Goal: Communication & Community: Share content

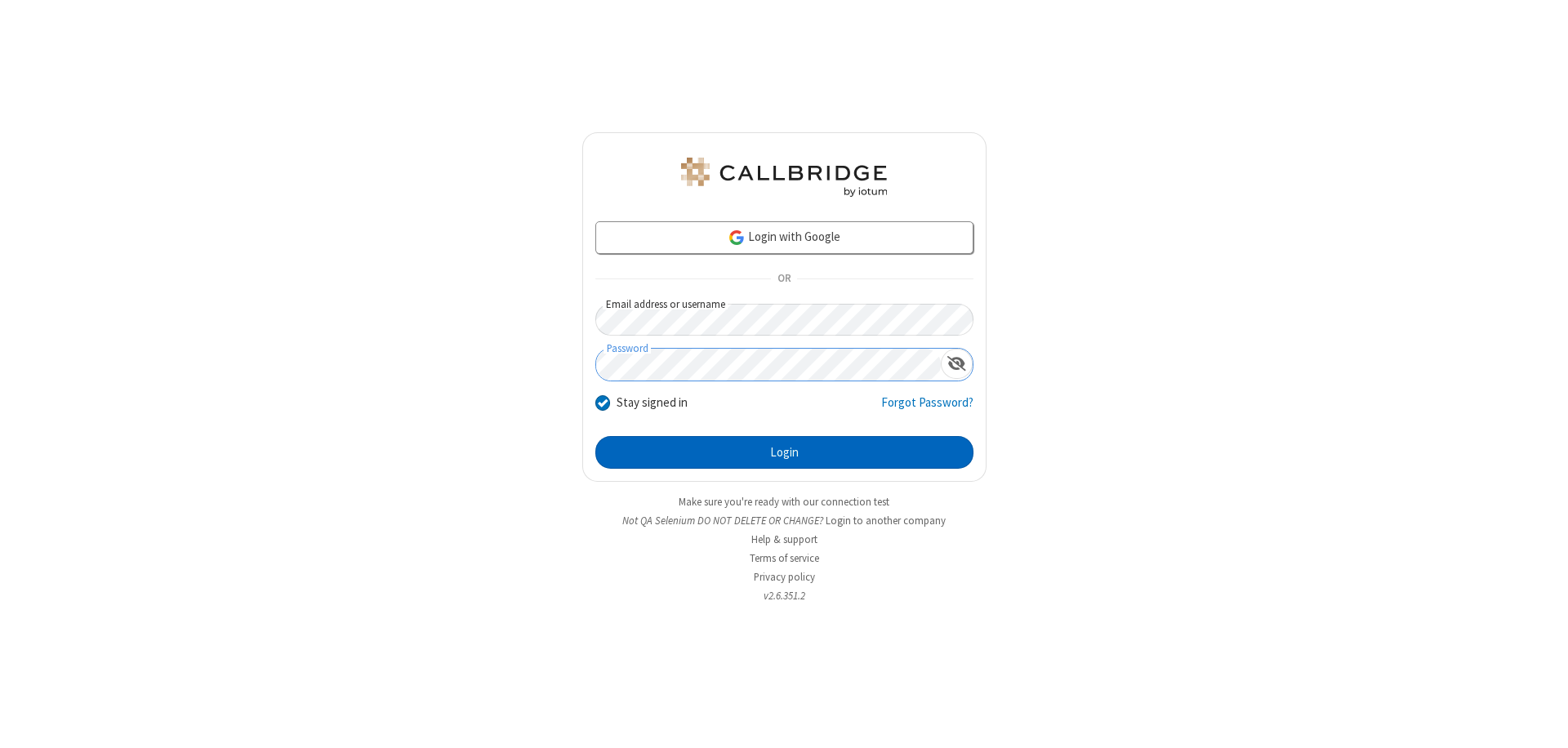
click at [784, 453] on button "Login" at bounding box center [784, 452] width 378 height 32
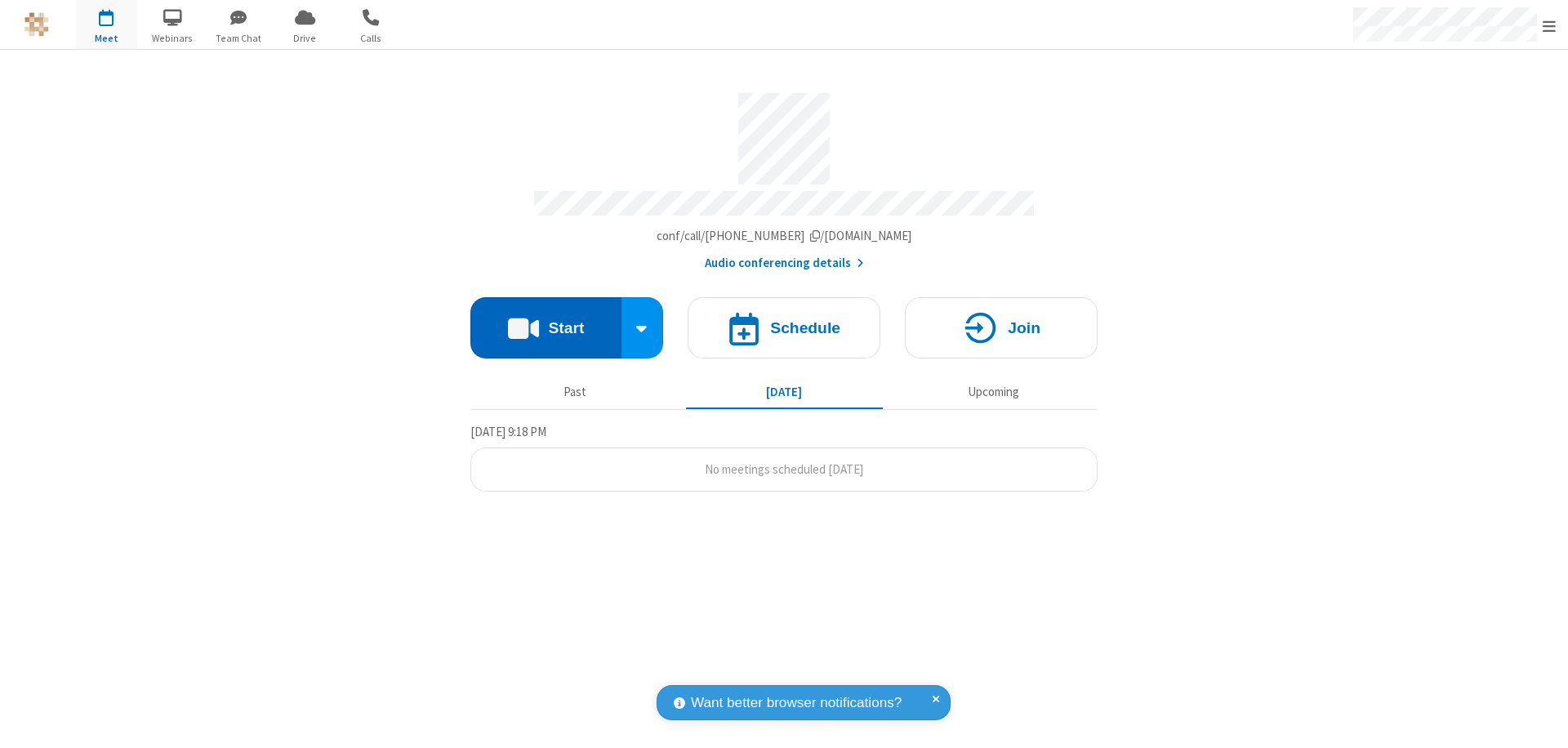
click at [545, 320] on button "Start" at bounding box center [545, 328] width 151 height 62
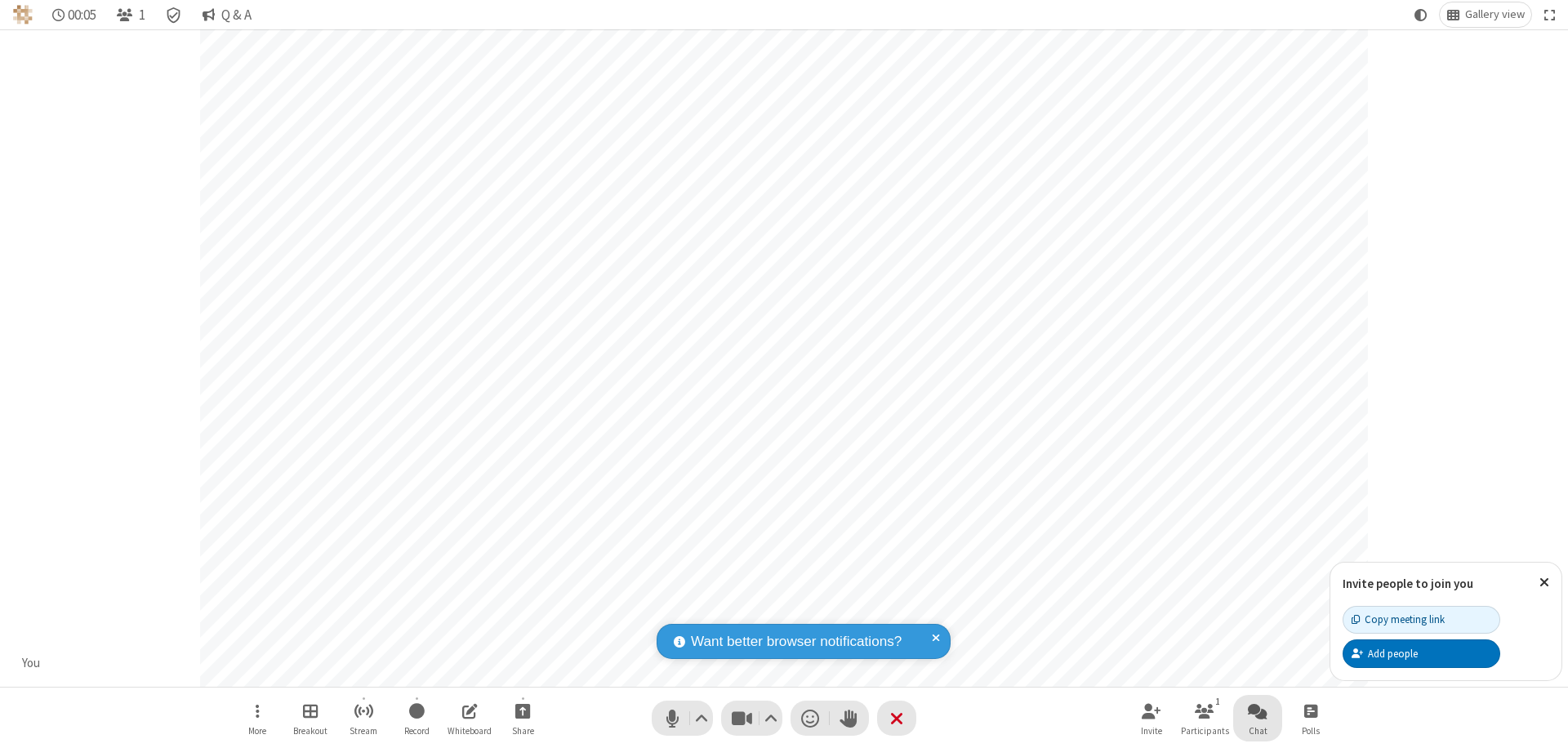
click at [1258, 711] on span "Open chat" at bounding box center [1258, 711] width 20 height 21
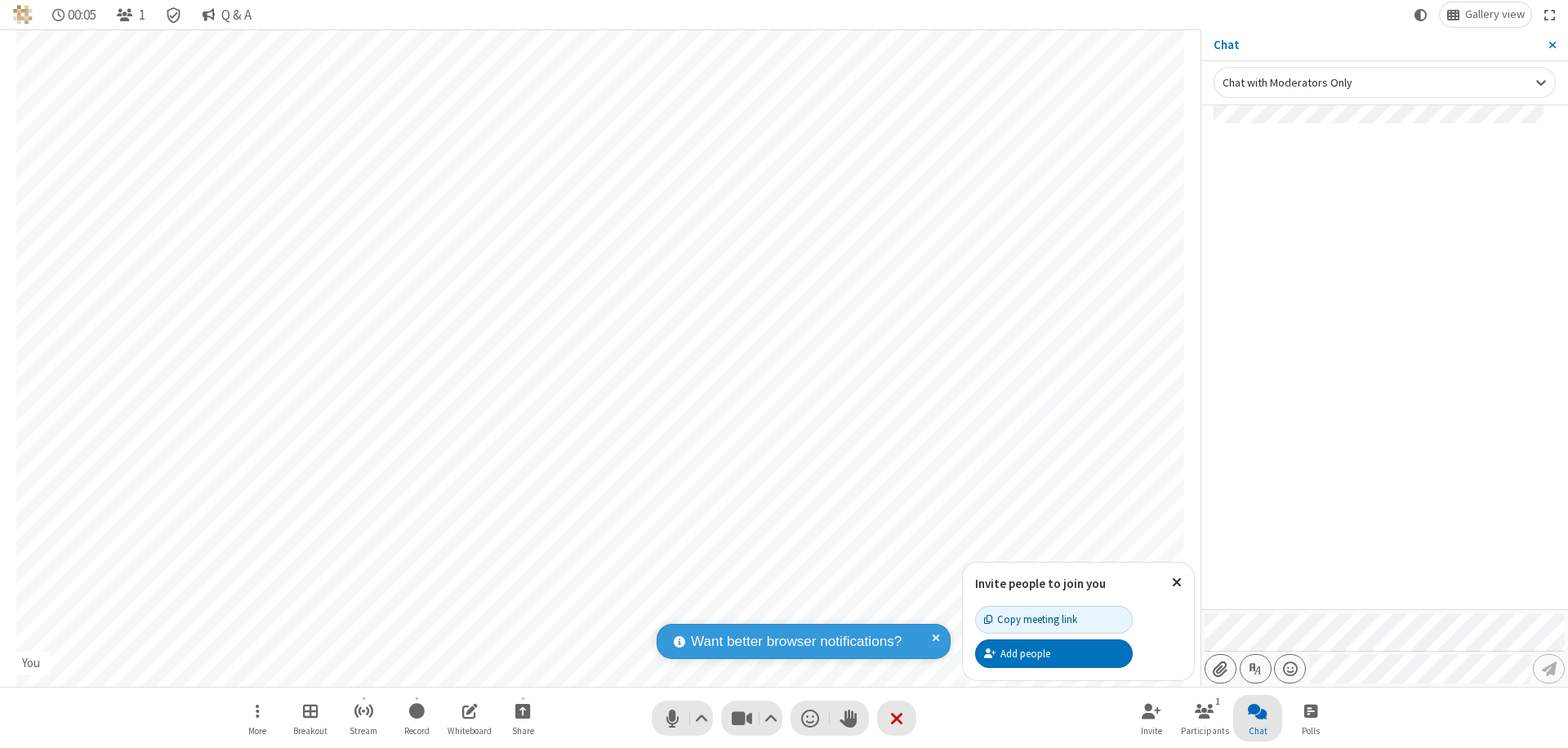
type input "C:\fakepath\doc_test.docx"
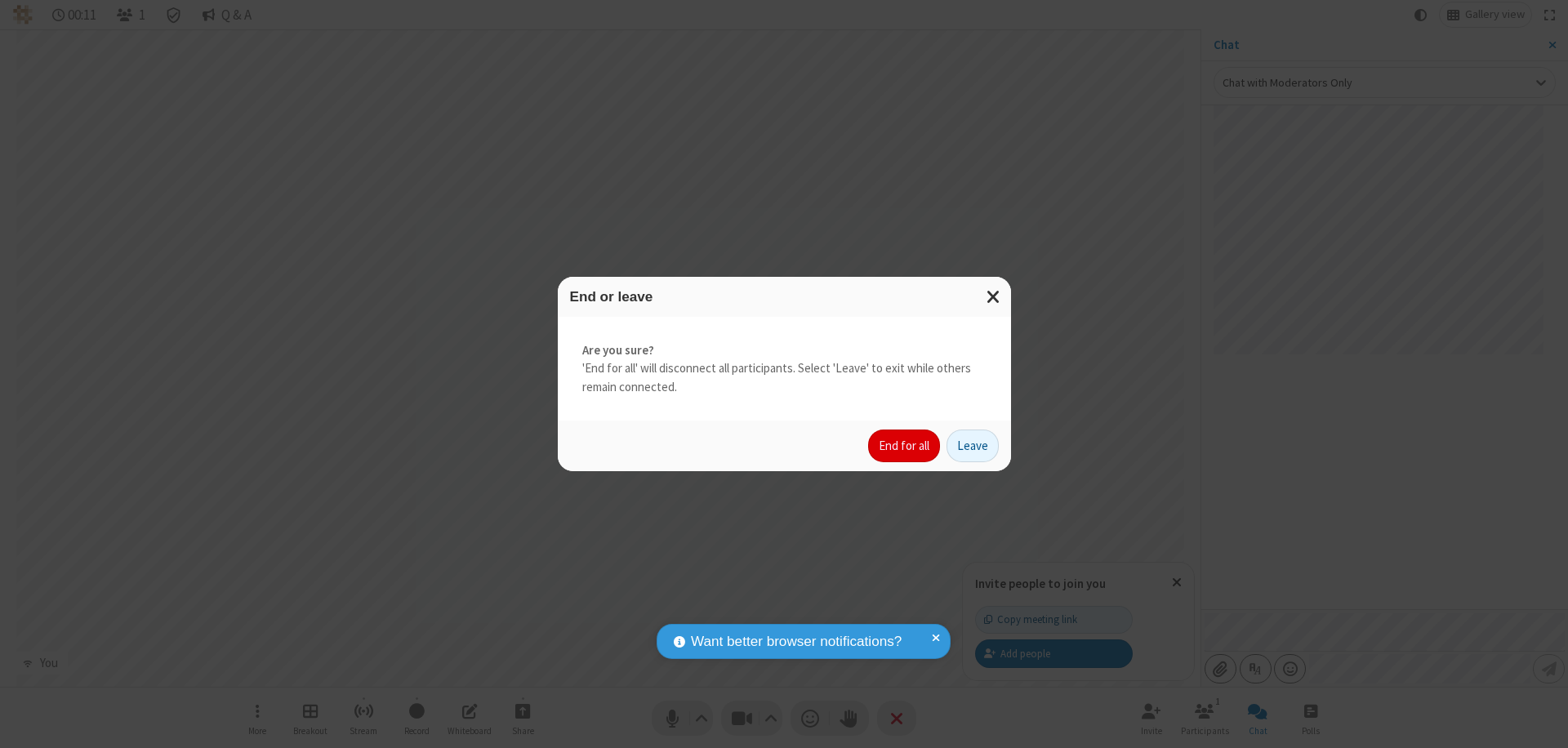
click at [905, 446] on button "End for all" at bounding box center [904, 445] width 72 height 32
